Goal: Check status: Check status

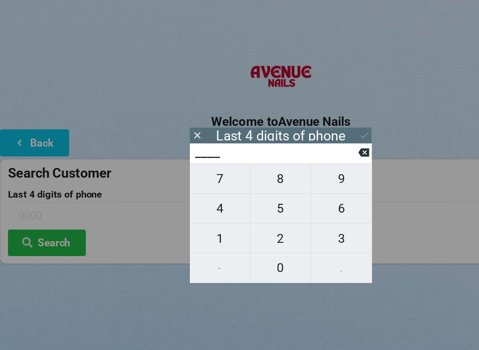
click at [193, 179] on span "4" at bounding box center [187, 178] width 51 height 19
type input "4___"
click at [238, 203] on span "2" at bounding box center [239, 203] width 51 height 19
type input "42__"
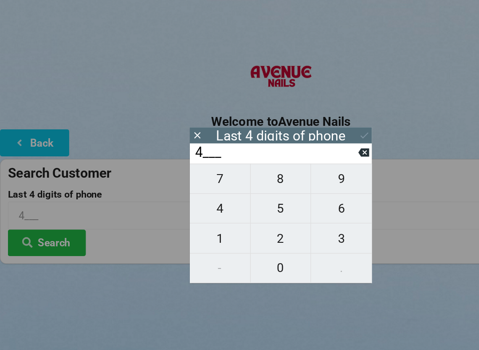
type input "42__"
click at [245, 228] on span "0" at bounding box center [239, 229] width 51 height 19
type input "420_"
click at [243, 180] on span "5" at bounding box center [239, 178] width 51 height 19
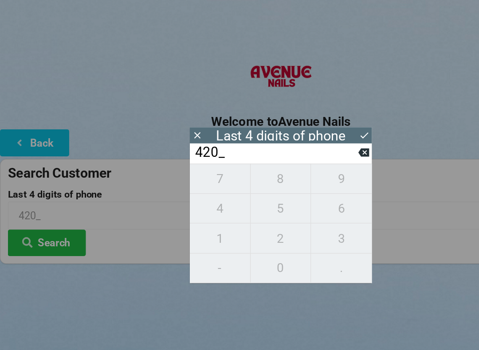
type input "4205"
click at [54, 207] on button "Search" at bounding box center [40, 207] width 67 height 23
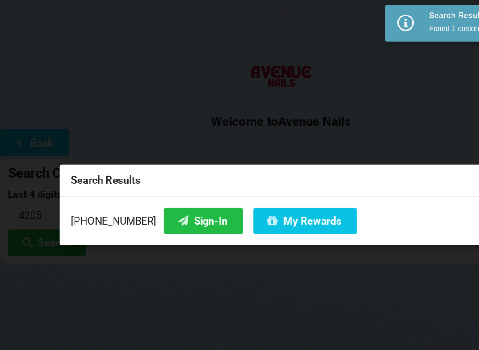
click at [158, 189] on button "Sign-In" at bounding box center [173, 188] width 67 height 23
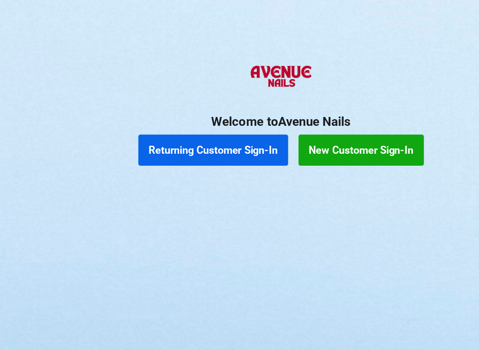
click at [179, 135] on button "Returning Customer Sign-In" at bounding box center [182, 128] width 128 height 27
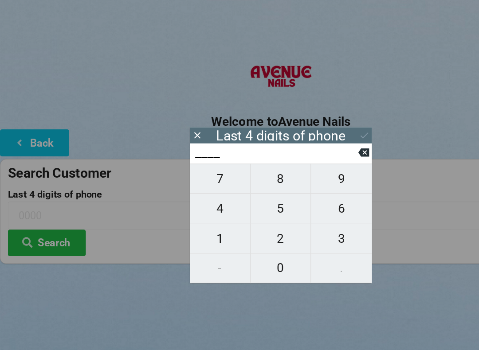
click at [185, 161] on span "7" at bounding box center [187, 152] width 51 height 19
type input "7___"
click at [187, 184] on span "4" at bounding box center [187, 178] width 51 height 19
type input "74__"
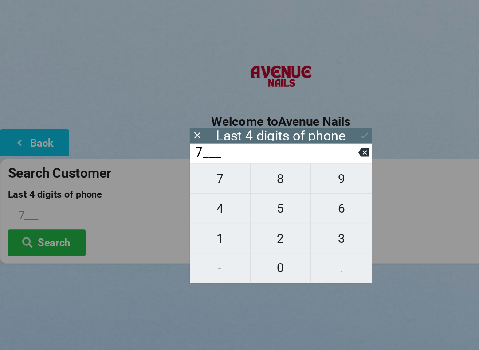
type input "74__"
click at [240, 231] on span "0" at bounding box center [239, 229] width 51 height 19
type input "740_"
click at [189, 184] on span "4" at bounding box center [187, 178] width 51 height 19
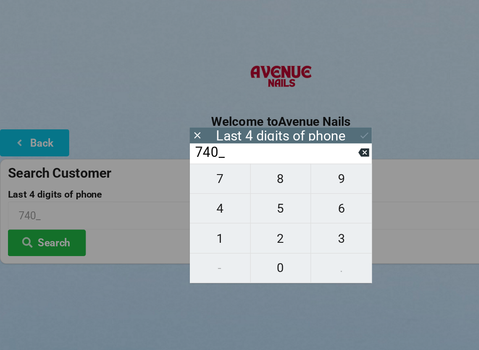
type input "7404"
click at [316, 110] on div "Last 4 digits of phone" at bounding box center [239, 116] width 155 height 14
click at [308, 116] on icon at bounding box center [310, 115] width 7 height 5
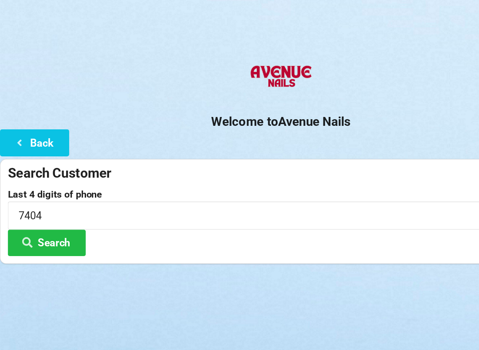
click at [39, 212] on button "Search" at bounding box center [40, 207] width 67 height 23
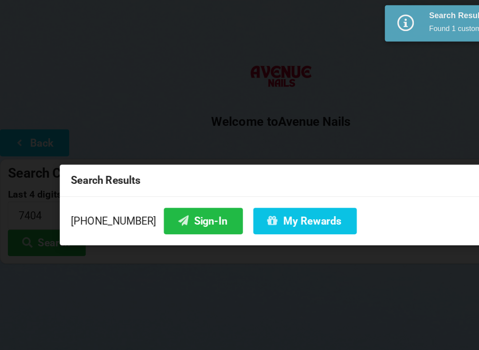
click at [154, 192] on button "Sign-In" at bounding box center [173, 188] width 67 height 23
